Goal: Navigation & Orientation: Understand site structure

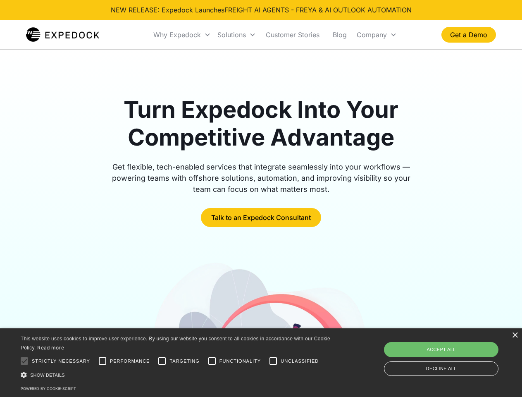
click at [182, 35] on div "Why Expedock" at bounding box center [177, 35] width 48 height 8
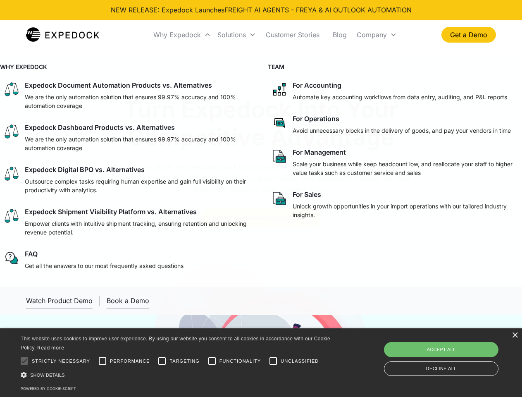
click at [236, 35] on div "Solutions" at bounding box center [231, 35] width 29 height 8
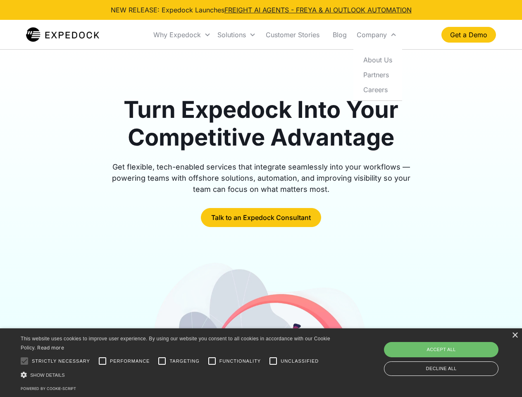
click at [376, 35] on div "Company" at bounding box center [372, 35] width 30 height 8
click at [24, 361] on div at bounding box center [24, 360] width 17 height 17
click at [102, 361] on input "Performance" at bounding box center [102, 360] width 17 height 17
checkbox input "true"
click at [162, 361] on input "Targeting" at bounding box center [162, 360] width 17 height 17
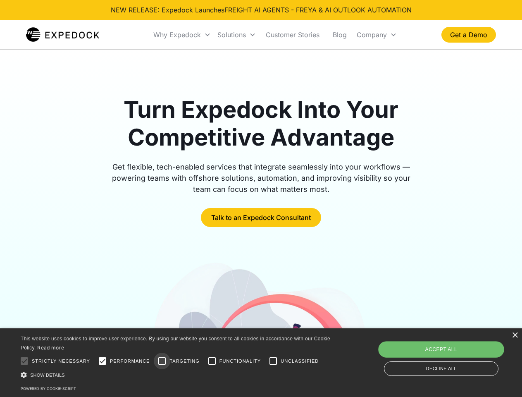
checkbox input "true"
click at [212, 361] on input "Functionality" at bounding box center [212, 360] width 17 height 17
checkbox input "true"
click at [273, 361] on input "Unclassified" at bounding box center [273, 360] width 17 height 17
checkbox input "true"
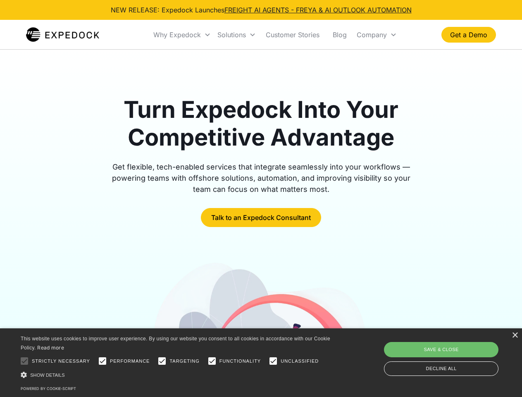
click at [177, 374] on div "Show details Hide details" at bounding box center [177, 374] width 312 height 9
